Goal: Find specific page/section: Find specific page/section

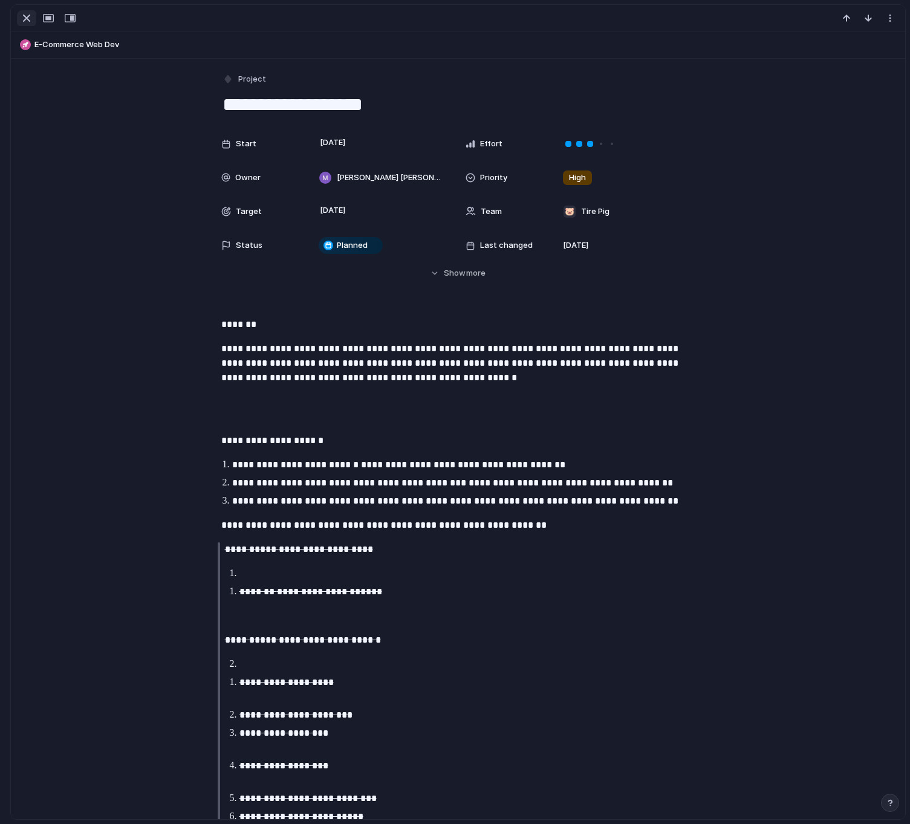
click at [23, 19] on div "button" at bounding box center [26, 18] width 15 height 15
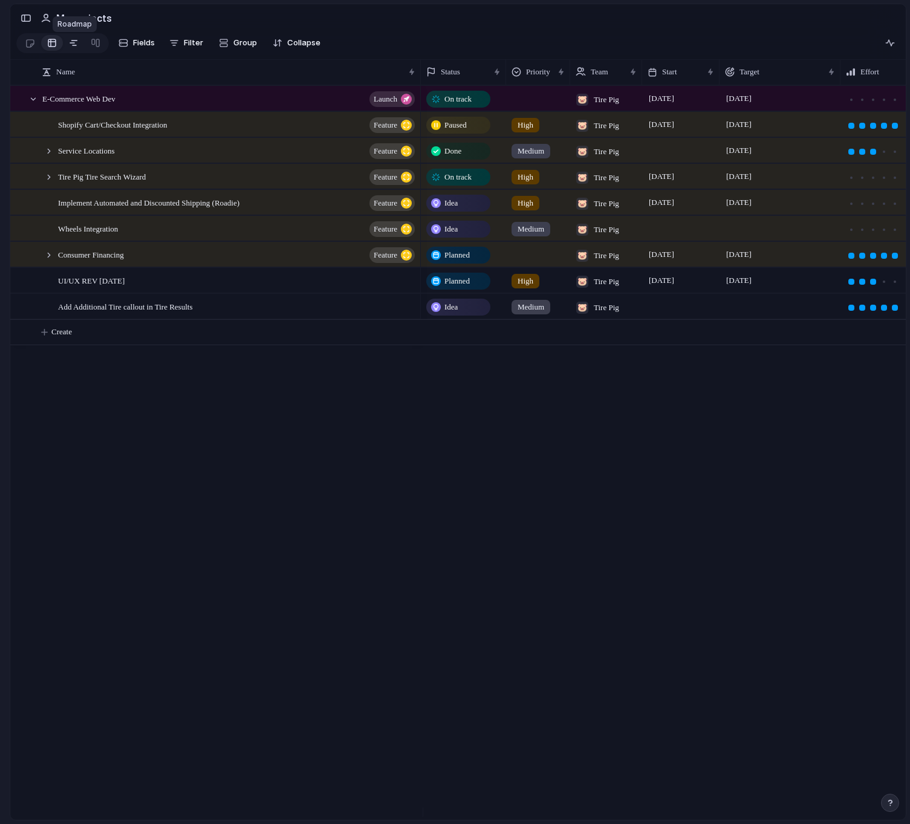
click at [69, 48] on div at bounding box center [74, 42] width 10 height 19
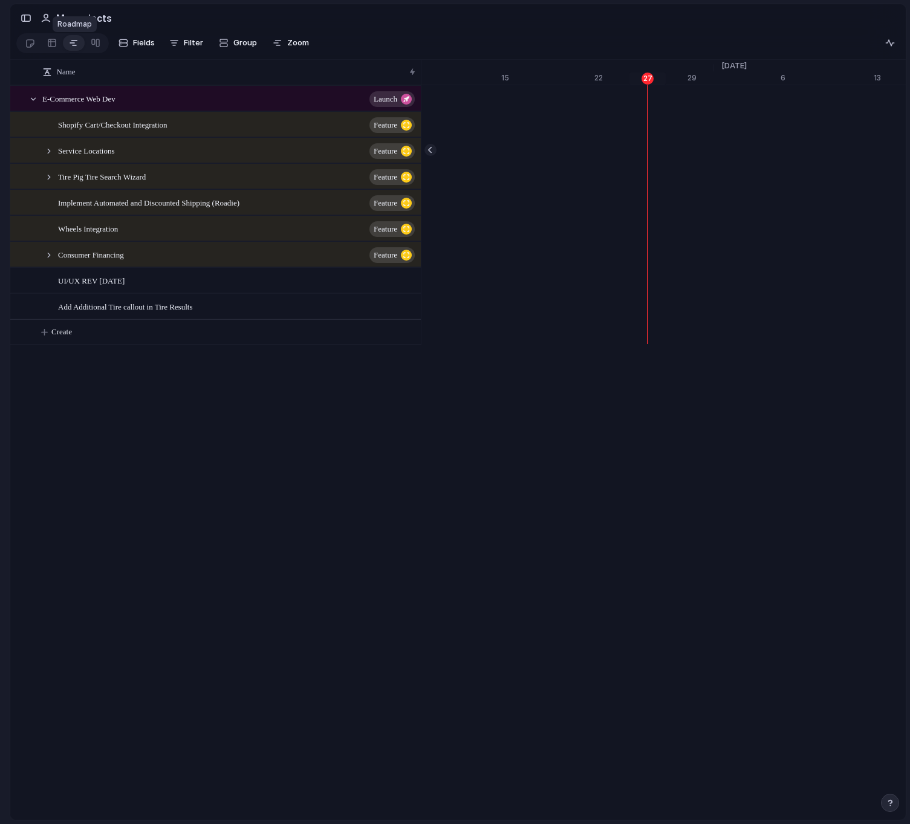
scroll to position [0, 14683]
click at [53, 183] on div at bounding box center [49, 177] width 11 height 11
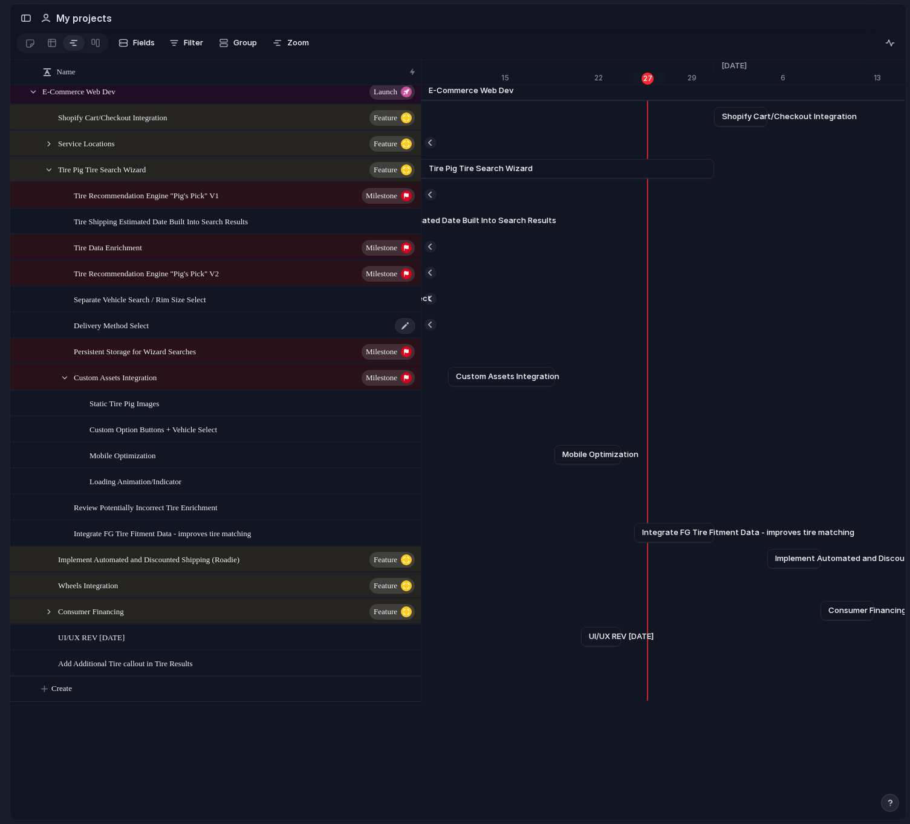
scroll to position [0, 0]
